Goal: Task Accomplishment & Management: Use online tool/utility

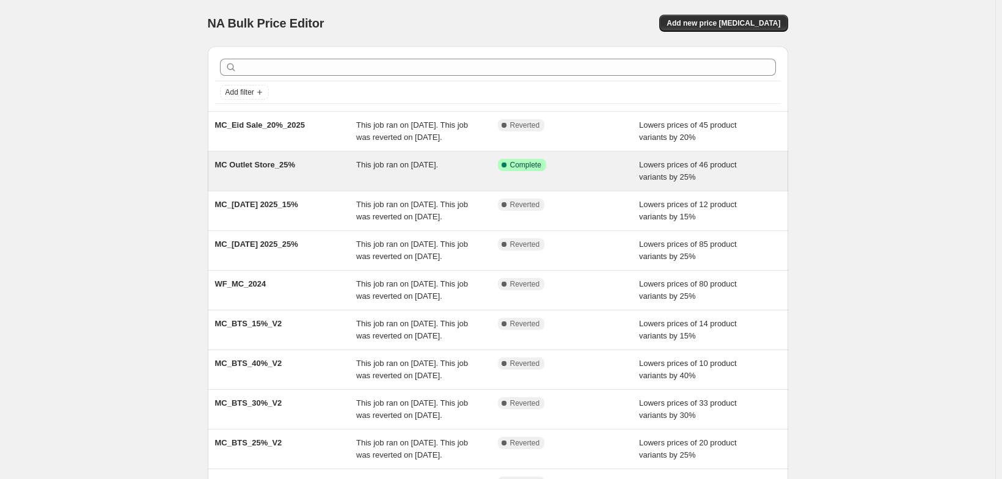
click at [246, 183] on div "MC Outlet Store_25%" at bounding box center [286, 171] width 142 height 24
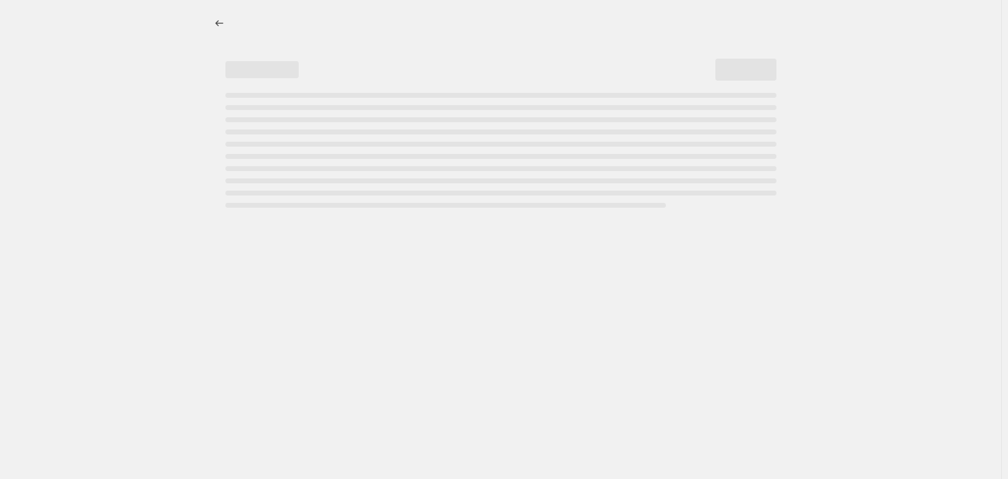
select select "percentage"
select select "collection"
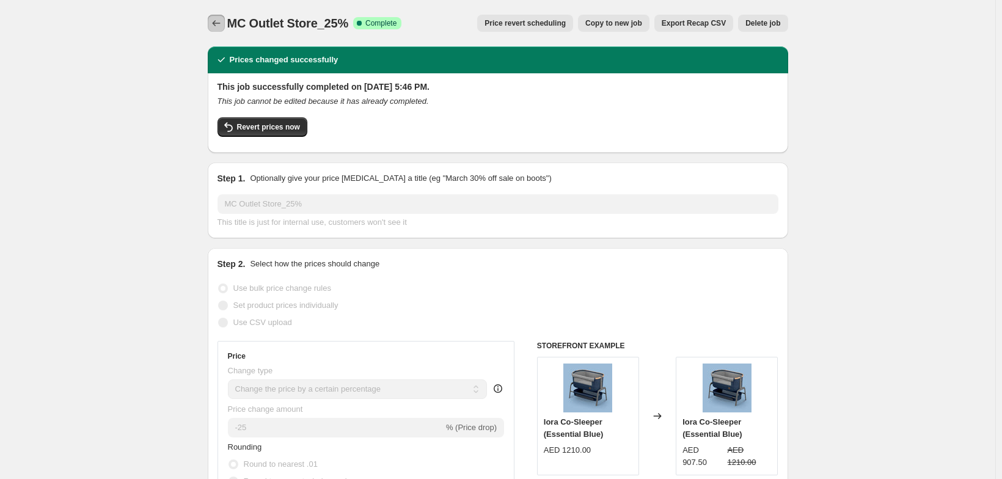
click at [210, 23] on icon "Price change jobs" at bounding box center [216, 23] width 12 height 12
